Goal: Complete application form: Complete application form

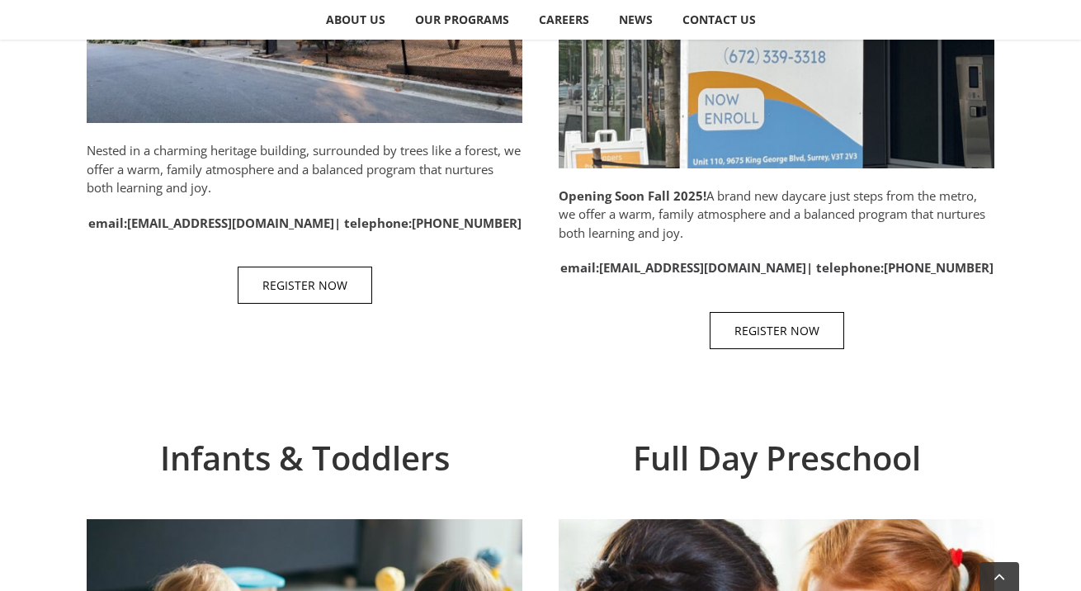
scroll to position [1077, 0]
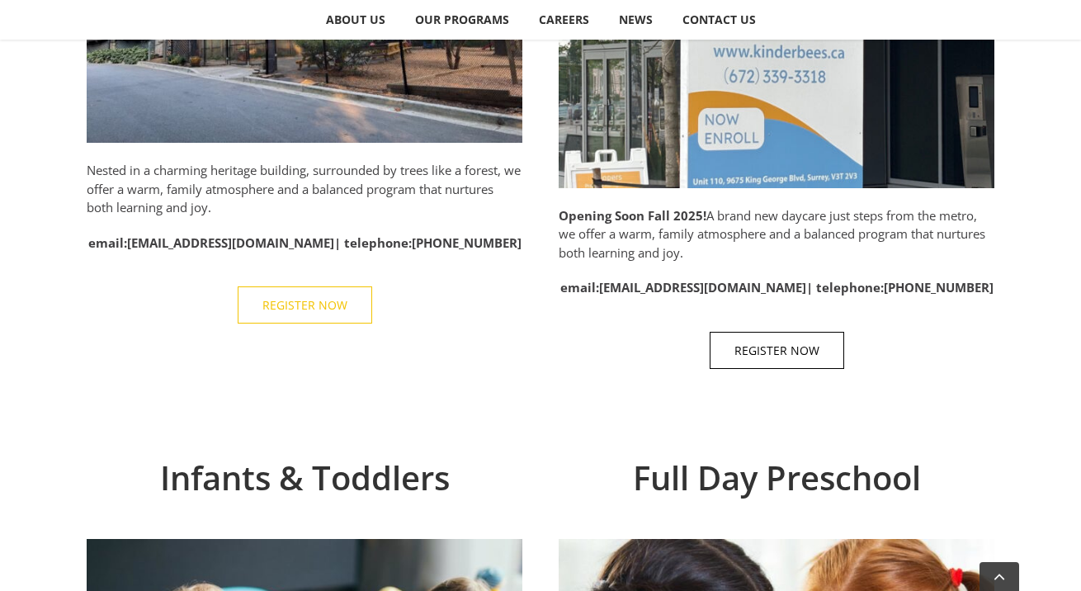
click at [307, 304] on span "REGISTER NOW" at bounding box center [304, 305] width 85 height 14
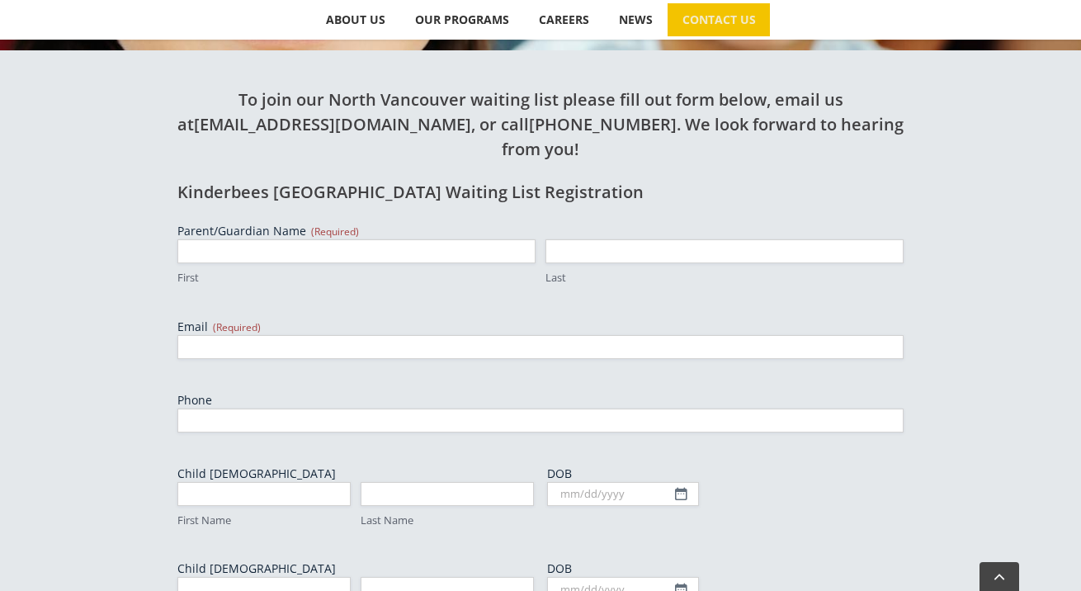
scroll to position [556, 0]
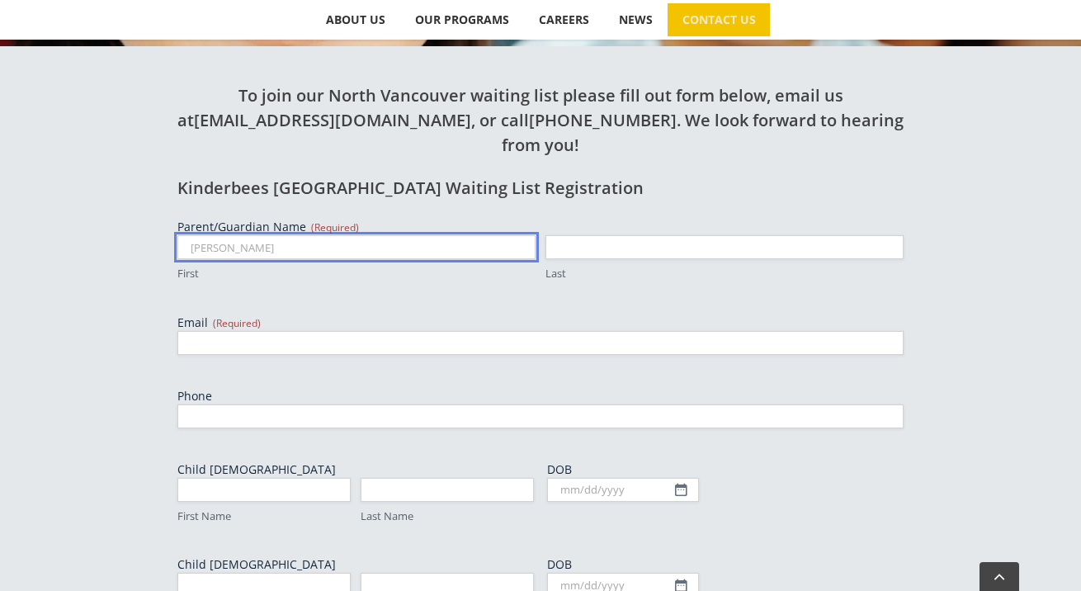
type input "[PERSON_NAME]"
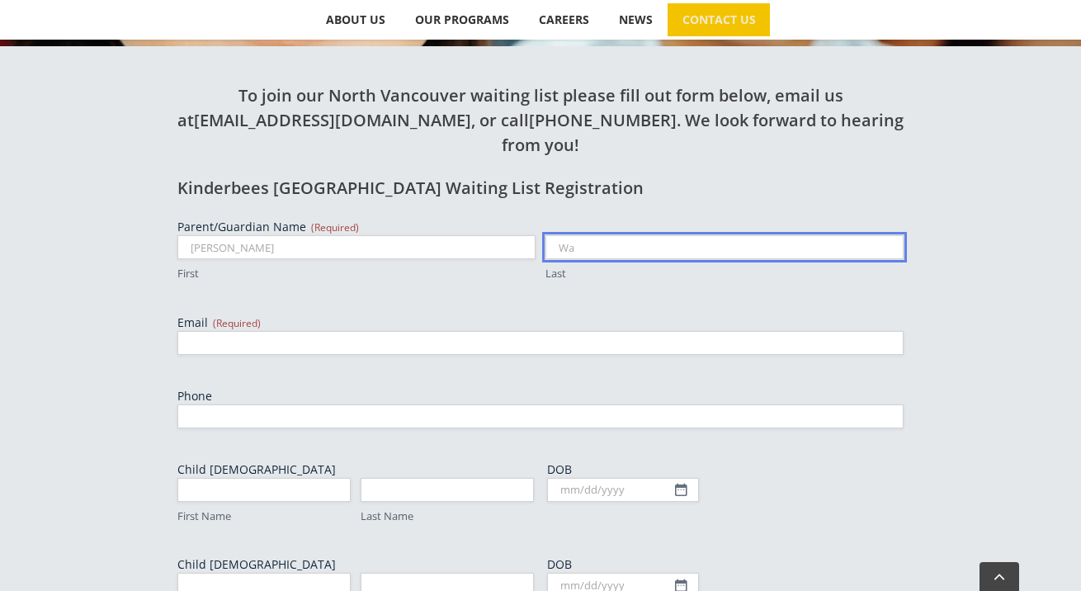
type input "W"
type input "[PERSON_NAME]"
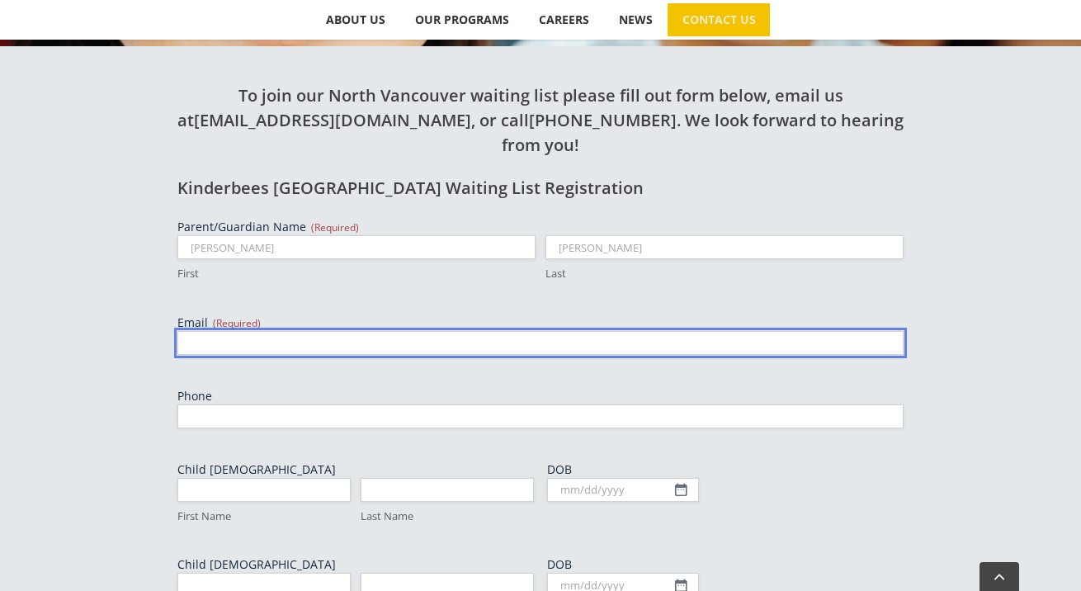
type input "n"
paste input "[PERSON_NAME][EMAIL_ADDRESS][PERSON_NAME][DOMAIN_NAME]"
type input "[PERSON_NAME][EMAIL_ADDRESS][PERSON_NAME][DOMAIN_NAME]"
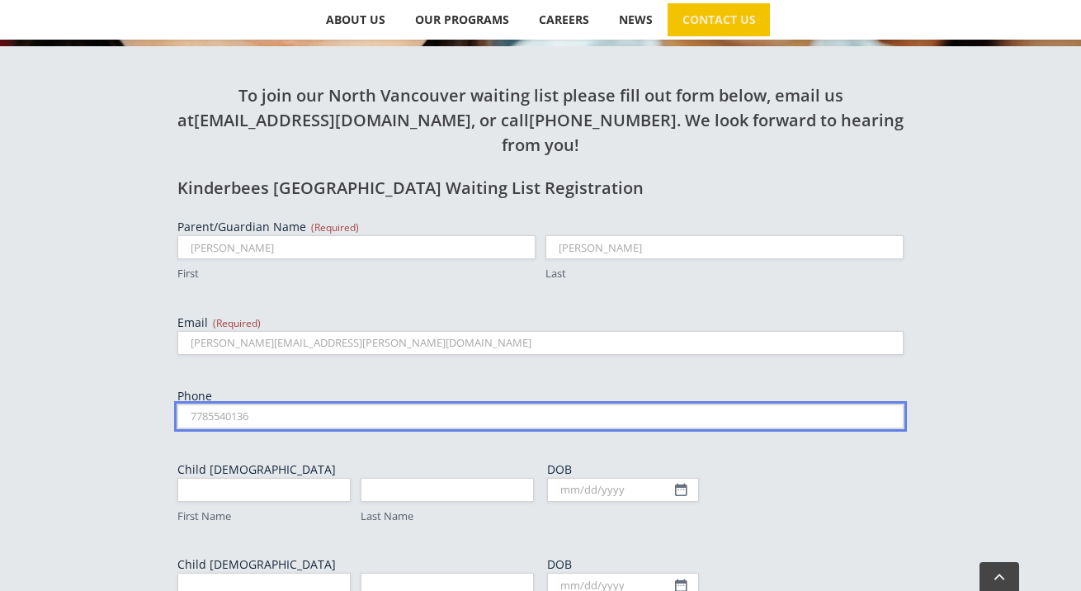
type input "7785540136"
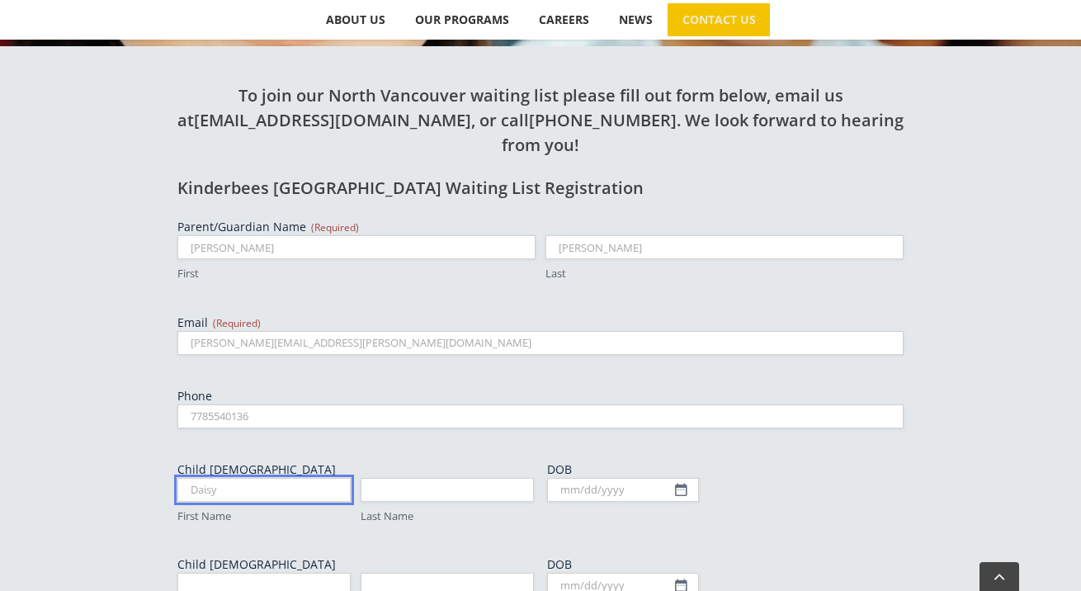
type input "Daisy"
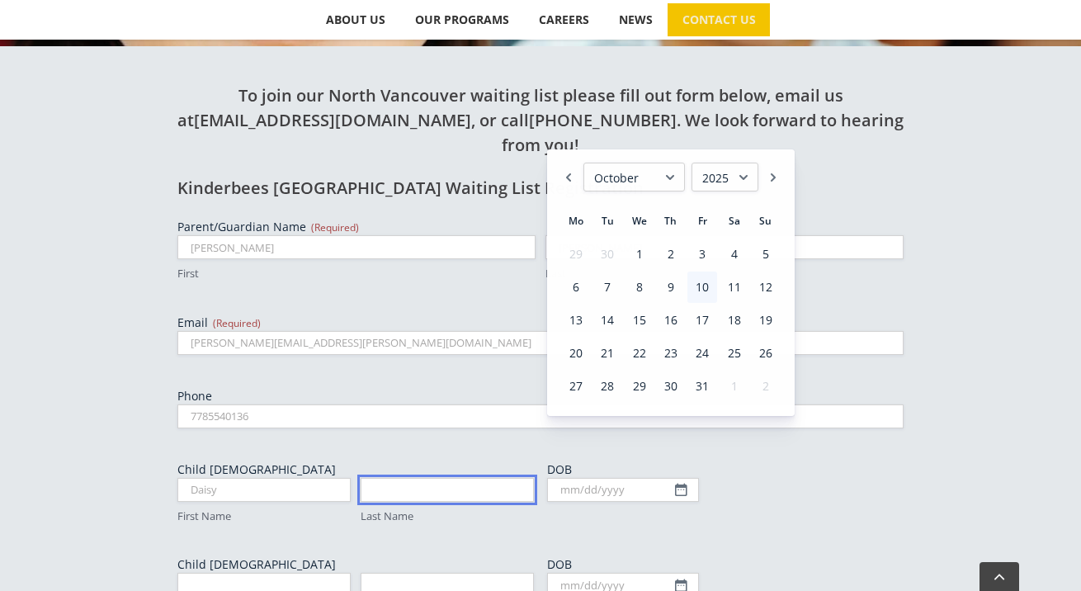
click at [473, 478] on input "Last Name" at bounding box center [447, 490] width 173 height 24
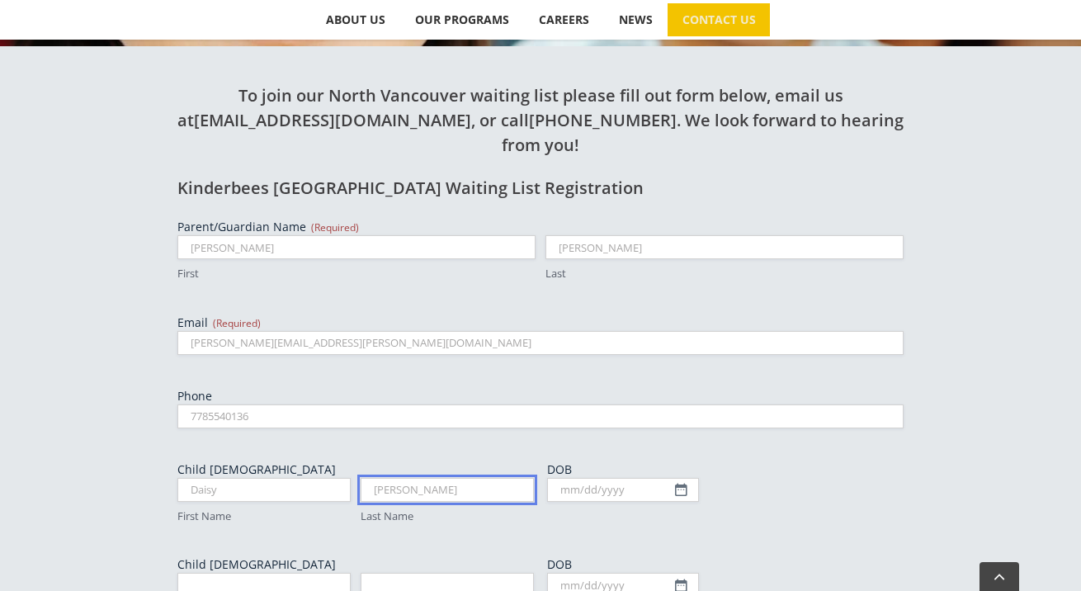
type input "[PERSON_NAME]"
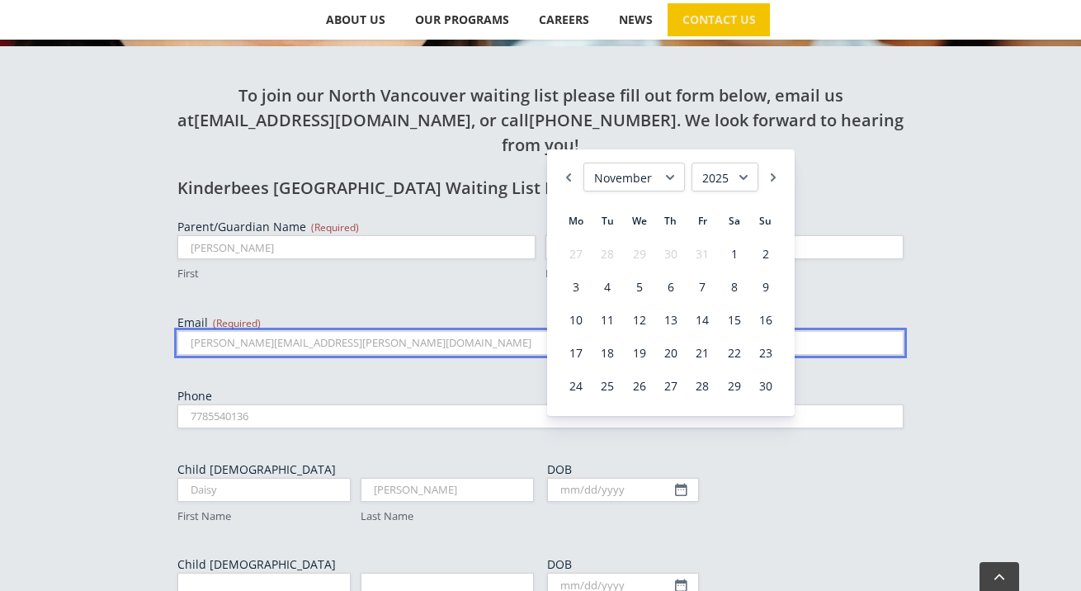
click at [524, 331] on input "[PERSON_NAME][EMAIL_ADDRESS][PERSON_NAME][DOMAIN_NAME]" at bounding box center [540, 343] width 726 height 24
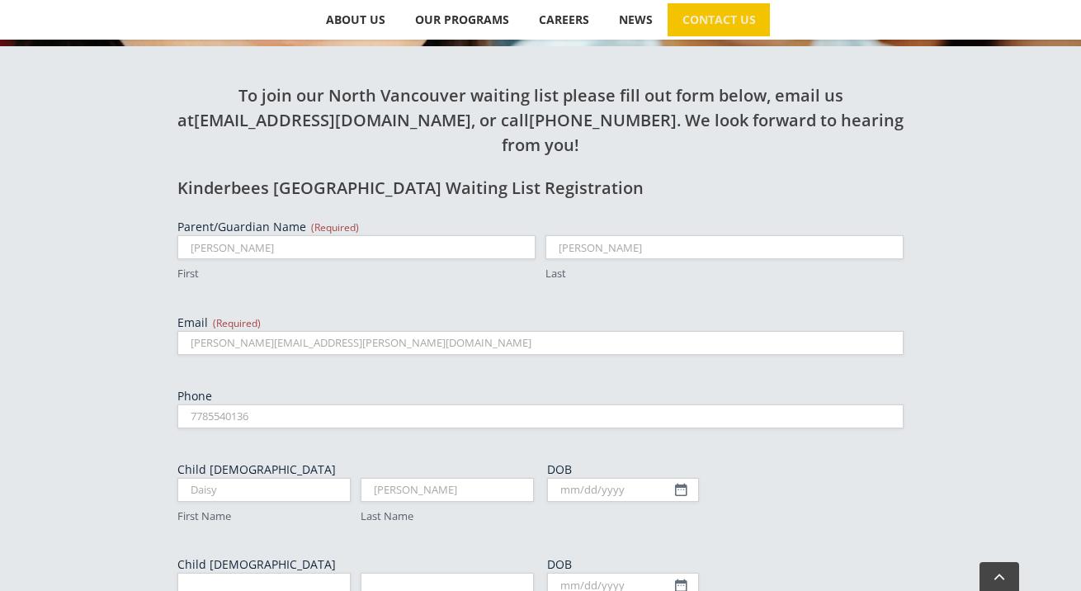
click at [599, 461] on div "DOB MM slash DD slash YYYY" at bounding box center [725, 492] width 357 height 63
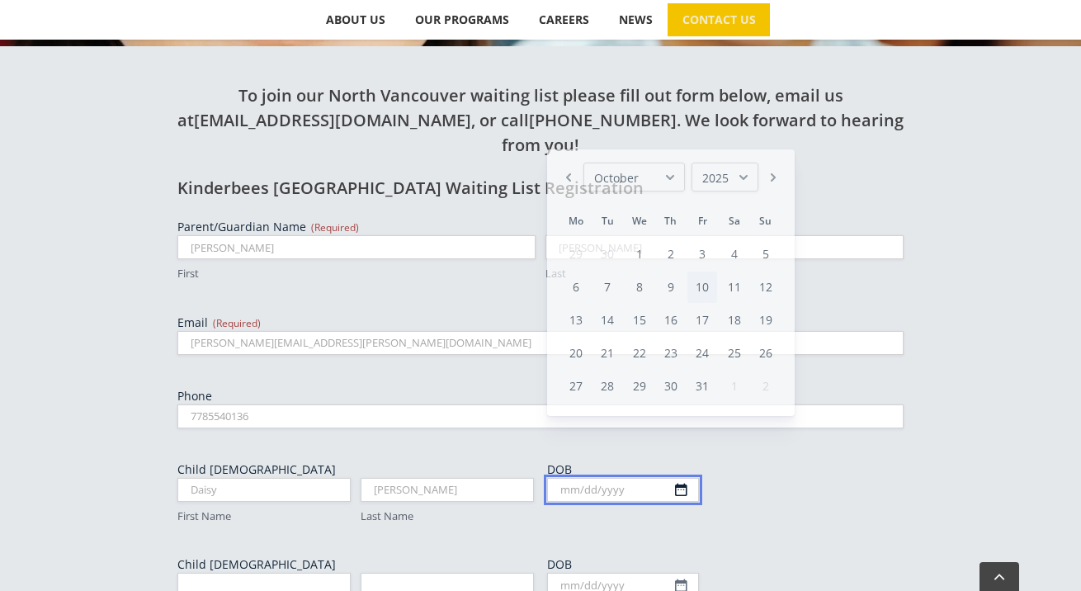
click at [599, 478] on input "DOB" at bounding box center [623, 490] width 152 height 24
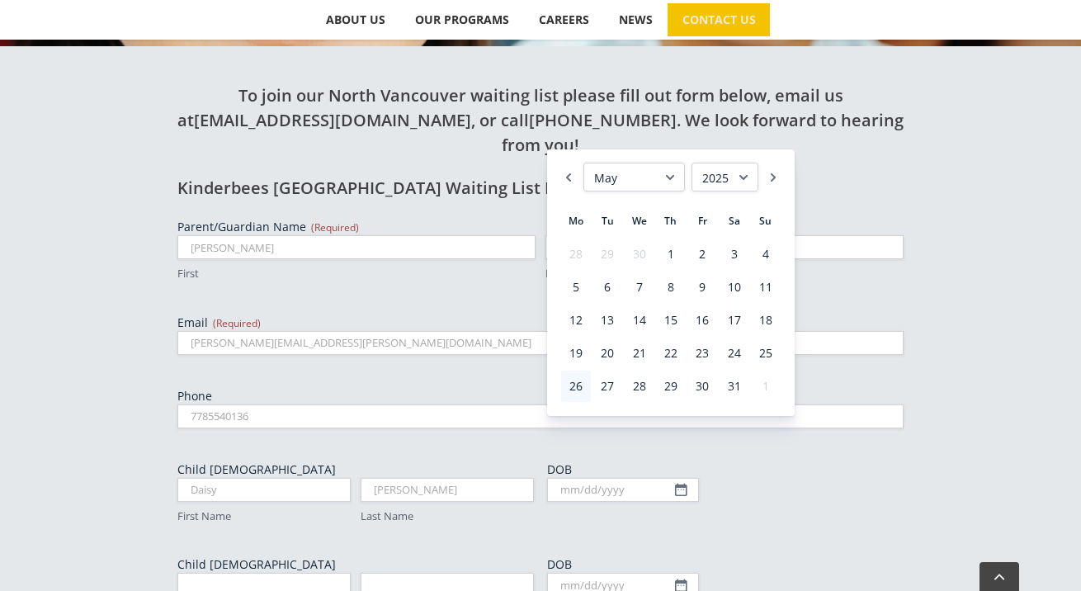
click at [583, 385] on link "26" at bounding box center [576, 386] width 30 height 31
type input "[DATE]"
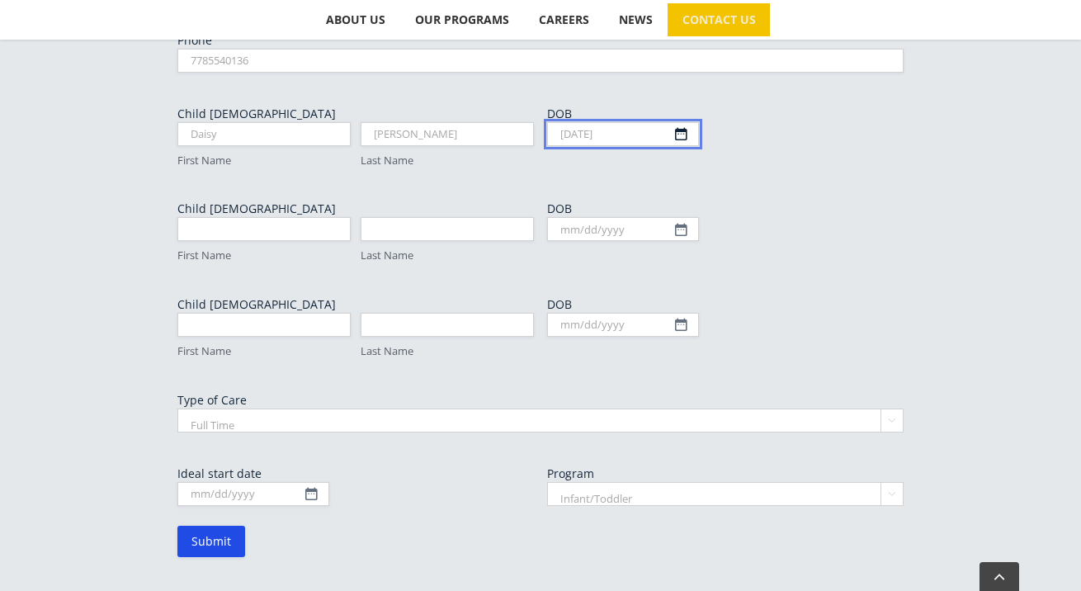
scroll to position [932, 0]
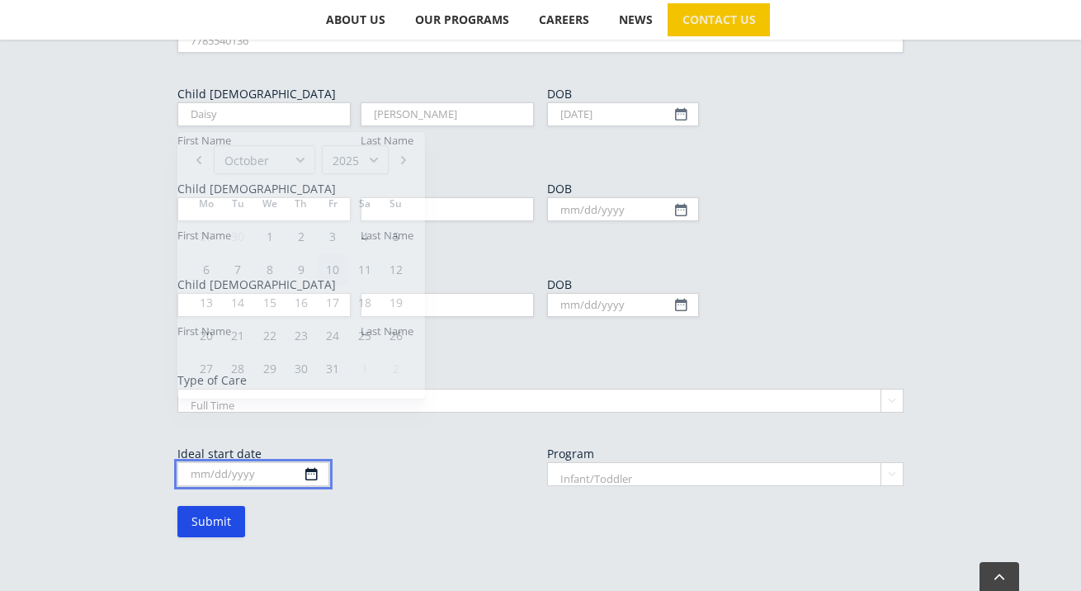
click at [252, 390] on body "Skip to content Search for:  ABOUT US Our Philosophy Why Choose Us? OUR PROGRA…" at bounding box center [540, 12] width 1081 height 1888
click at [548, 372] on label "Type of Care" at bounding box center [540, 380] width 726 height 17
click at [548, 389] on select "Full Time Part Time" at bounding box center [540, 401] width 726 height 24
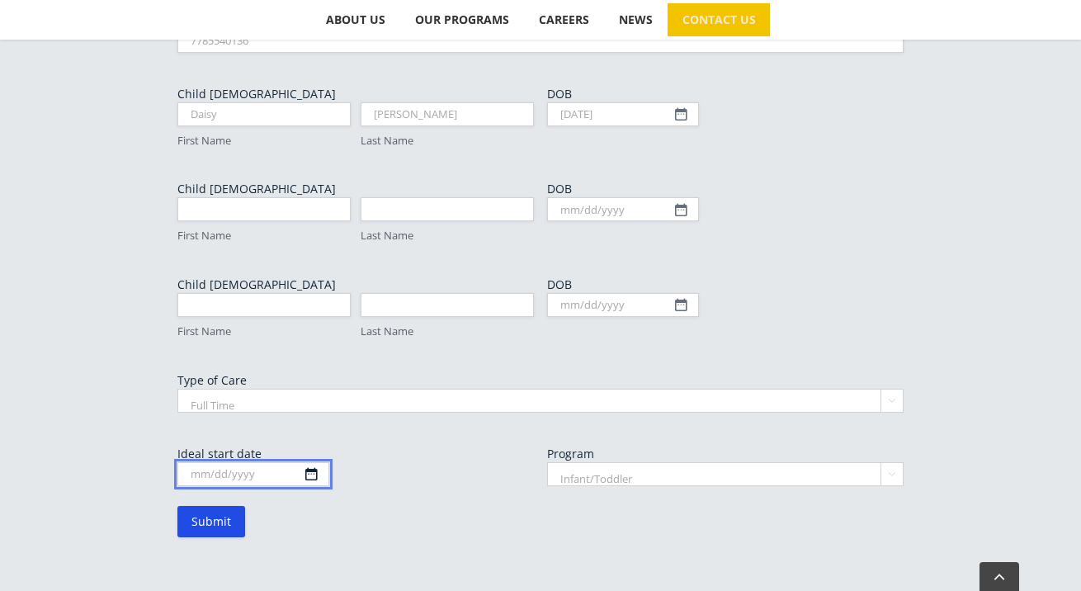
click at [235, 399] on body "Skip to content Search for:  ABOUT US Our Philosophy Why Choose Us? OUR PROGRA…" at bounding box center [540, 12] width 1081 height 1888
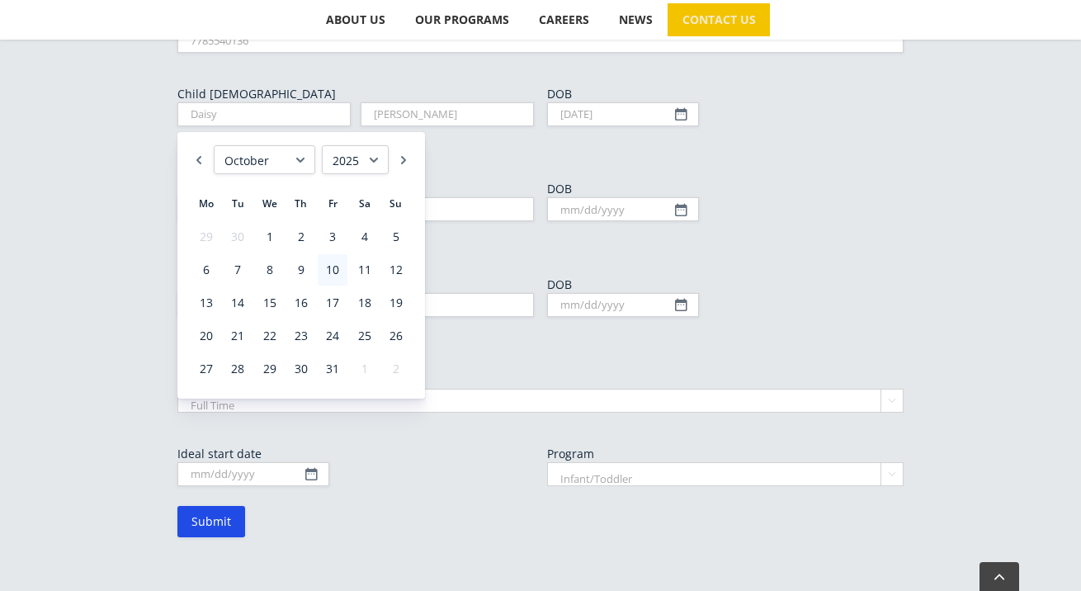
click at [383, 438] on form "Parent/Guardian Name (Required) [PERSON_NAME] First [PERSON_NAME] Last Email (R…" at bounding box center [540, 189] width 726 height 693
click at [301, 462] on input "Ideal start date" at bounding box center [253, 474] width 152 height 24
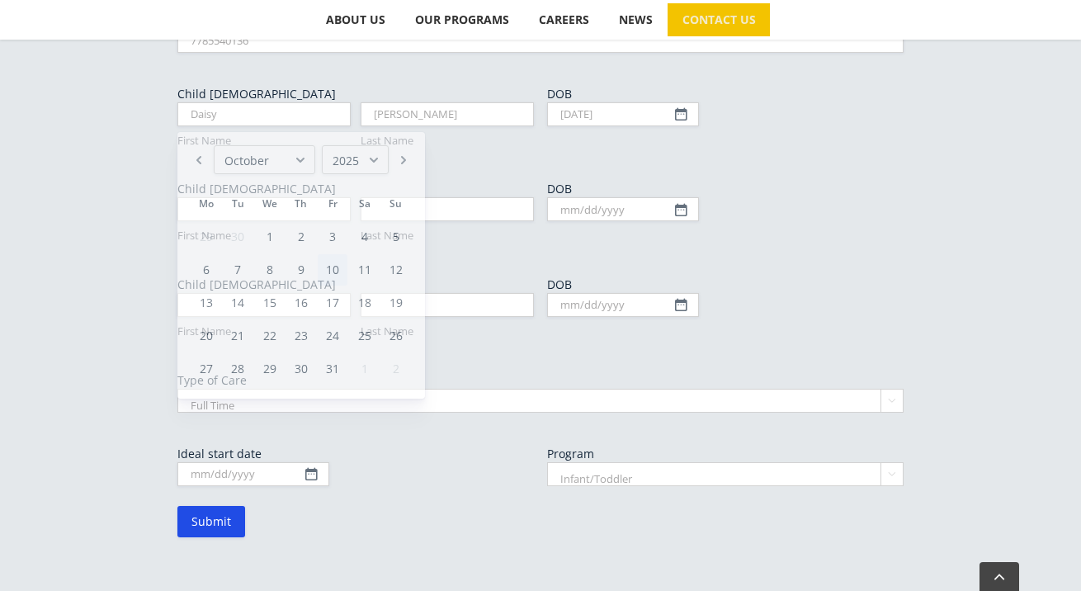
click at [338, 426] on form "Parent/Guardian Name (Required) [PERSON_NAME] First [PERSON_NAME] Last Email (R…" at bounding box center [540, 189] width 726 height 693
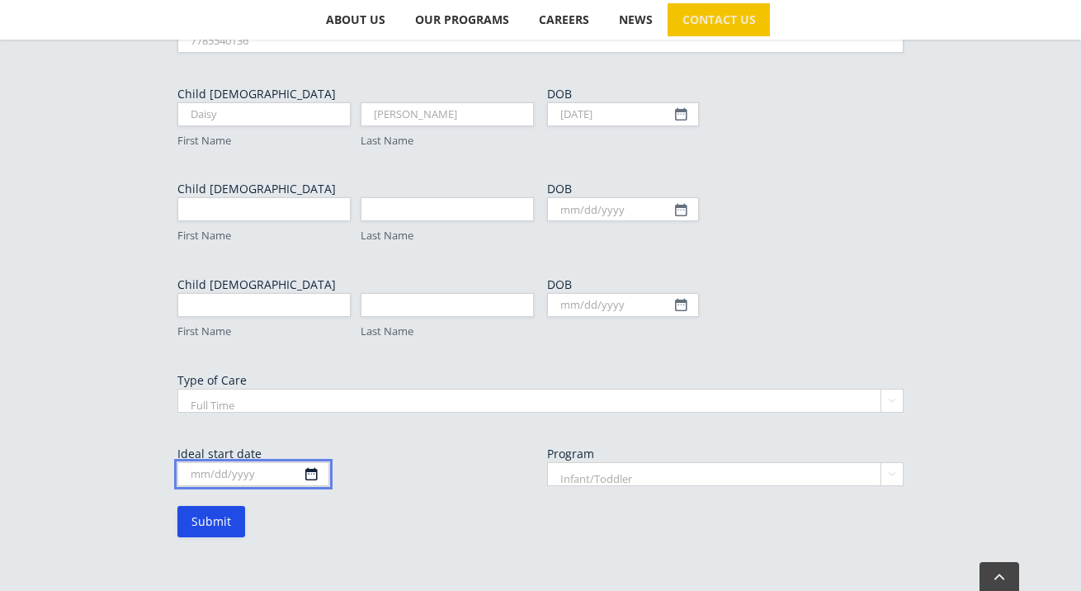
click at [286, 462] on input "Ideal start date" at bounding box center [253, 474] width 152 height 24
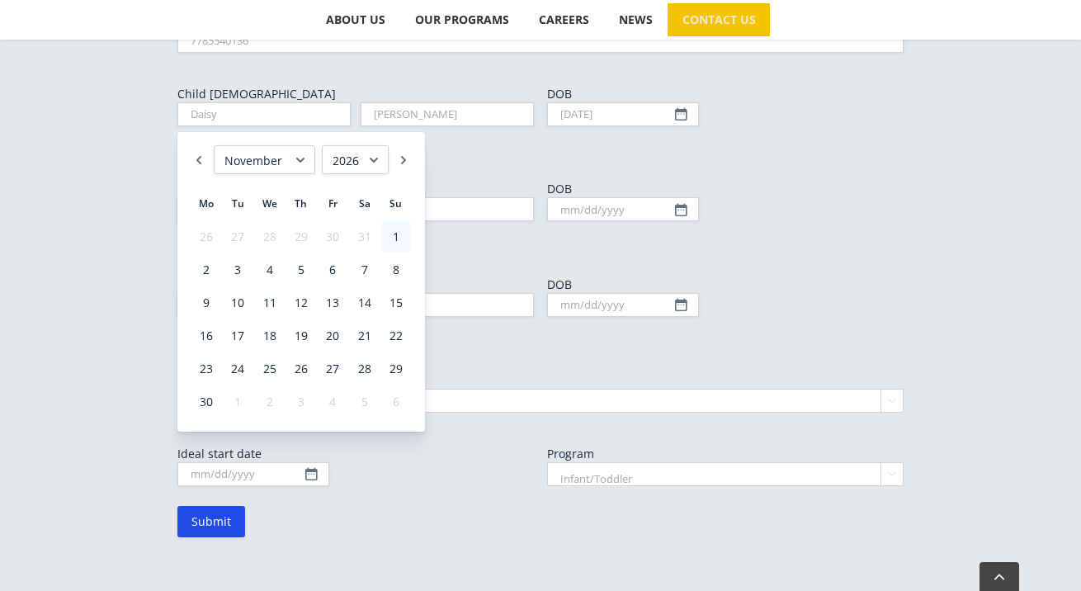
click at [392, 246] on link "1" at bounding box center [396, 236] width 30 height 31
type input "[DATE]"
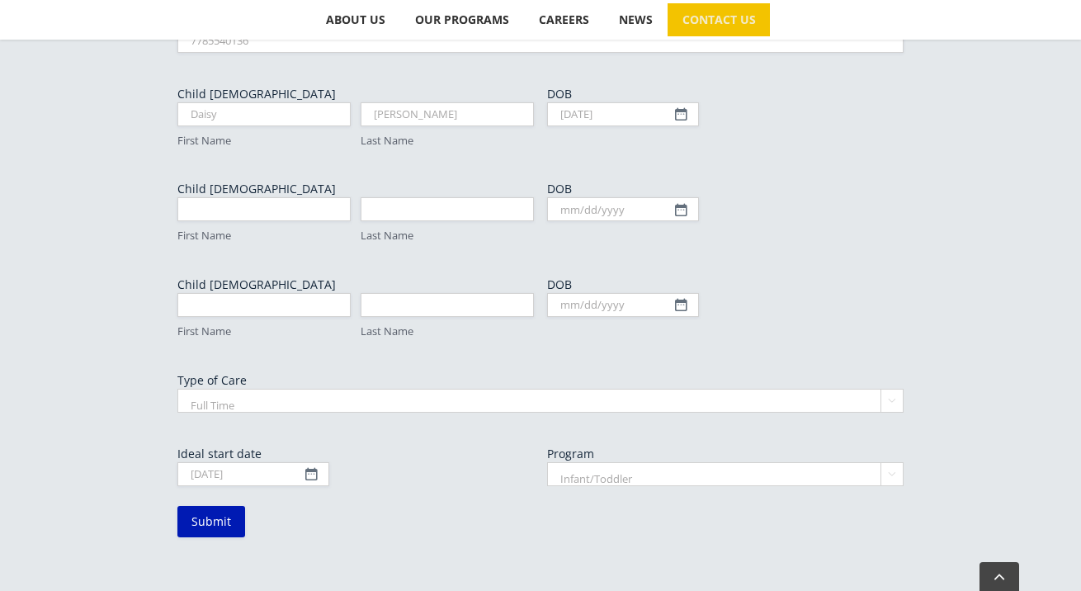
click at [212, 506] on input "Submit" at bounding box center [211, 521] width 68 height 31
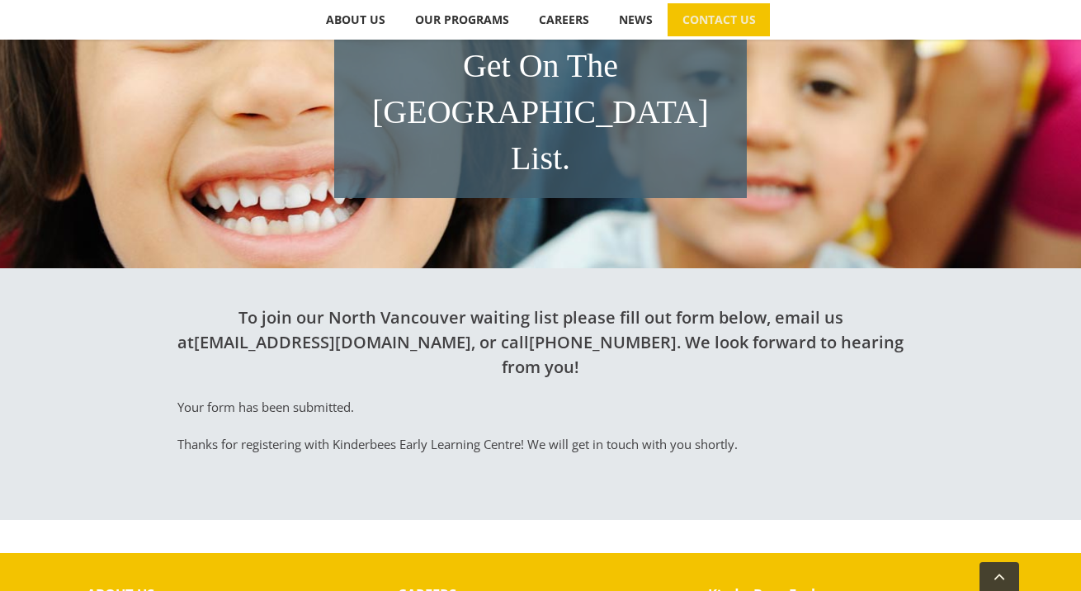
scroll to position [333, 0]
